Goal: Find specific page/section

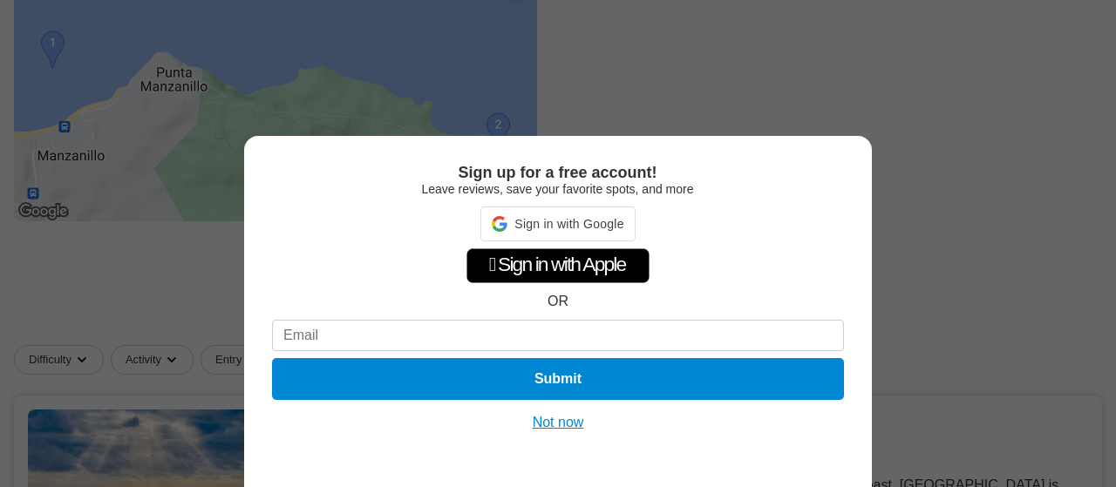
click at [568, 429] on button "Not now" at bounding box center [558, 422] width 62 height 17
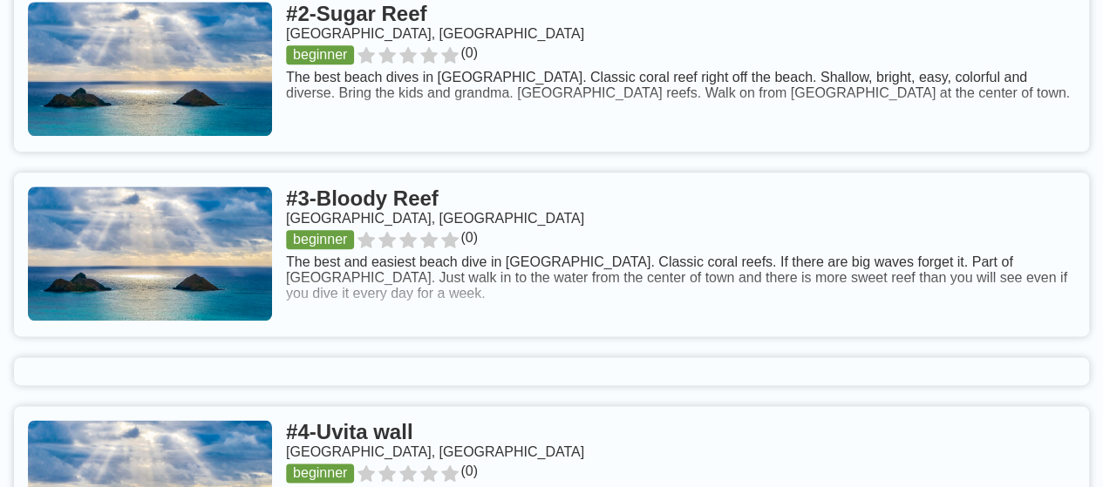
scroll to position [901, 0]
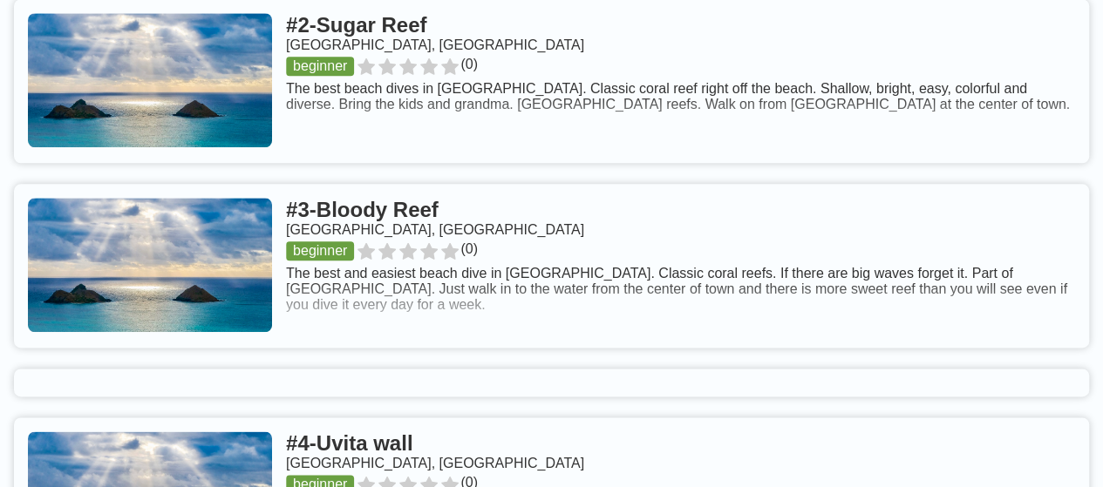
click at [261, 248] on link at bounding box center [551, 266] width 1075 height 164
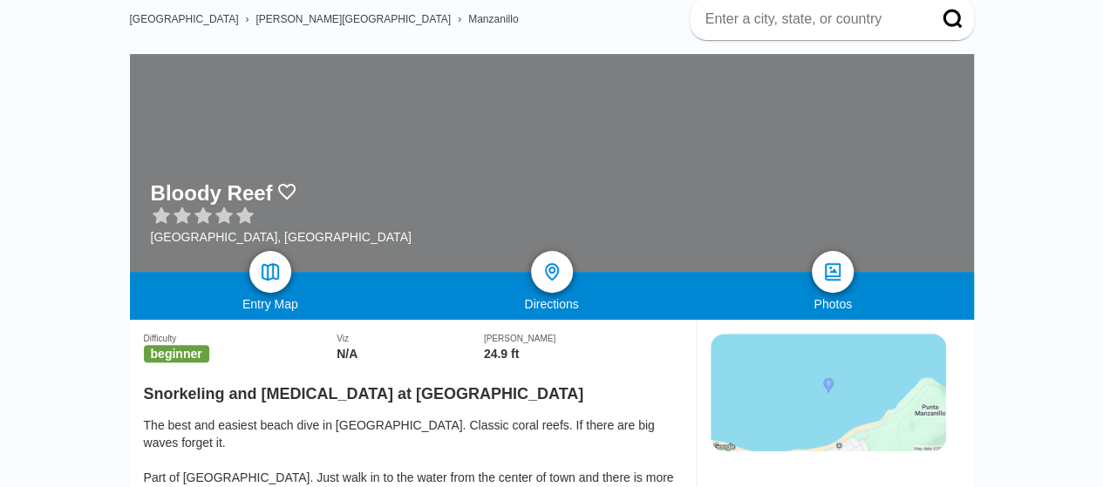
scroll to position [290, 0]
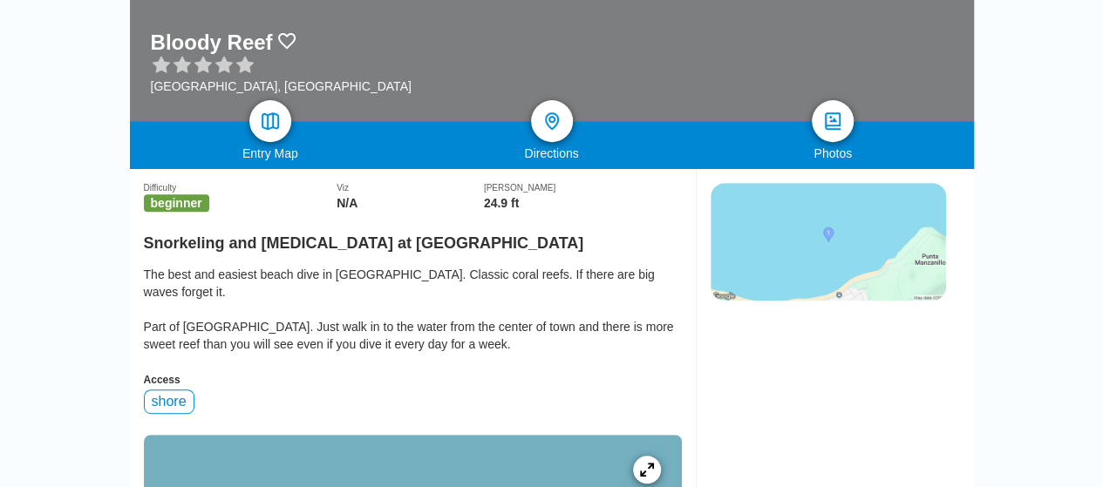
click at [901, 210] on img at bounding box center [828, 242] width 235 height 118
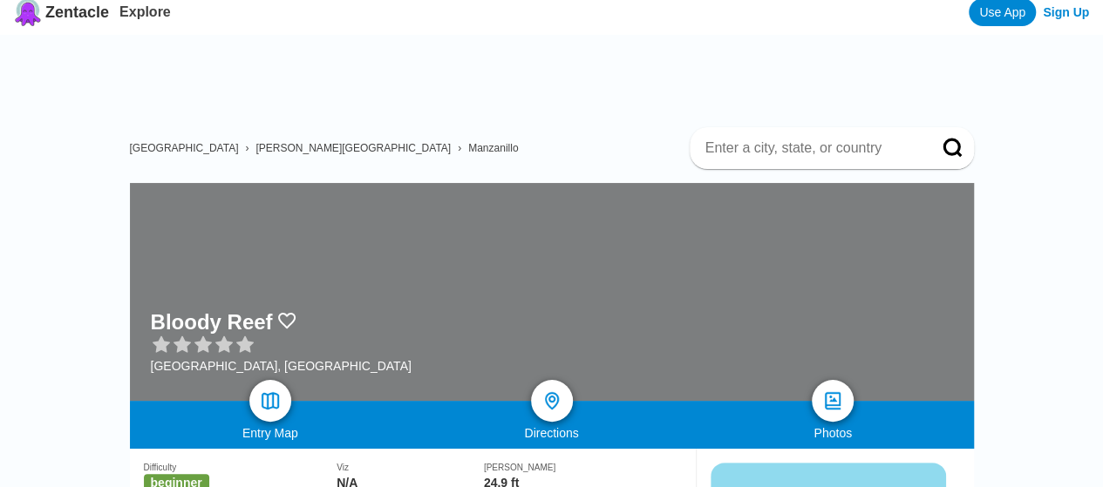
scroll to position [0, 0]
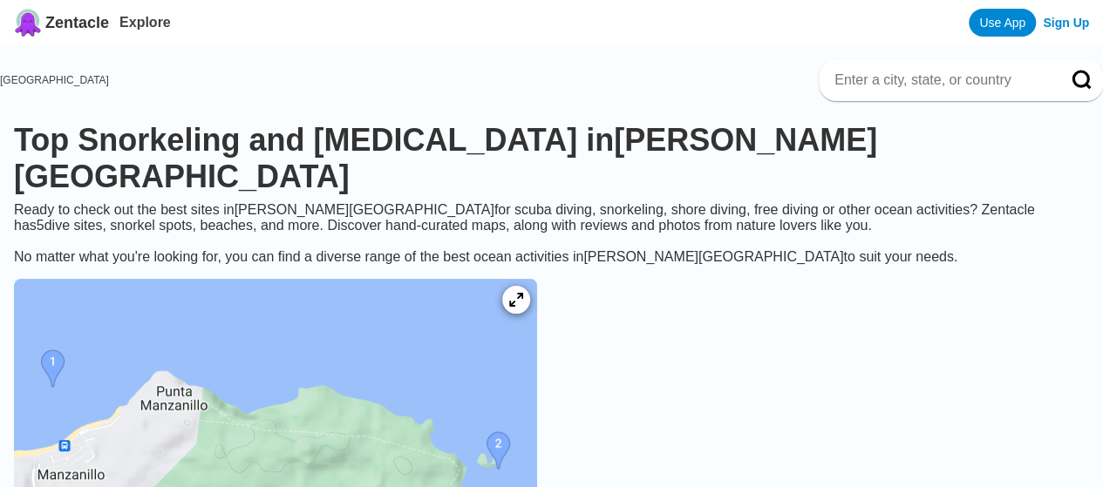
scroll to position [901, 0]
